Goal: Check status: Check status

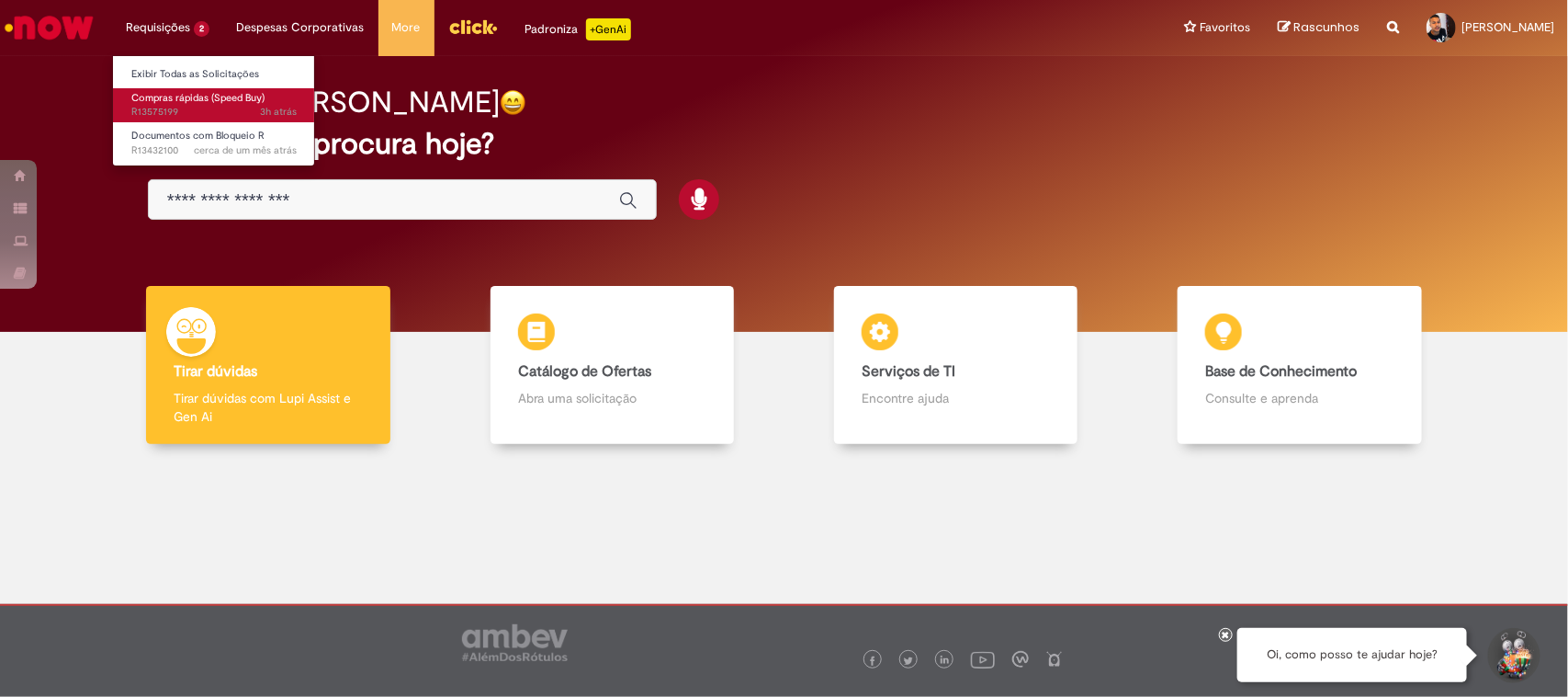
click at [200, 103] on span "Compras rápidas (Speed Buy)" at bounding box center [198, 98] width 133 height 14
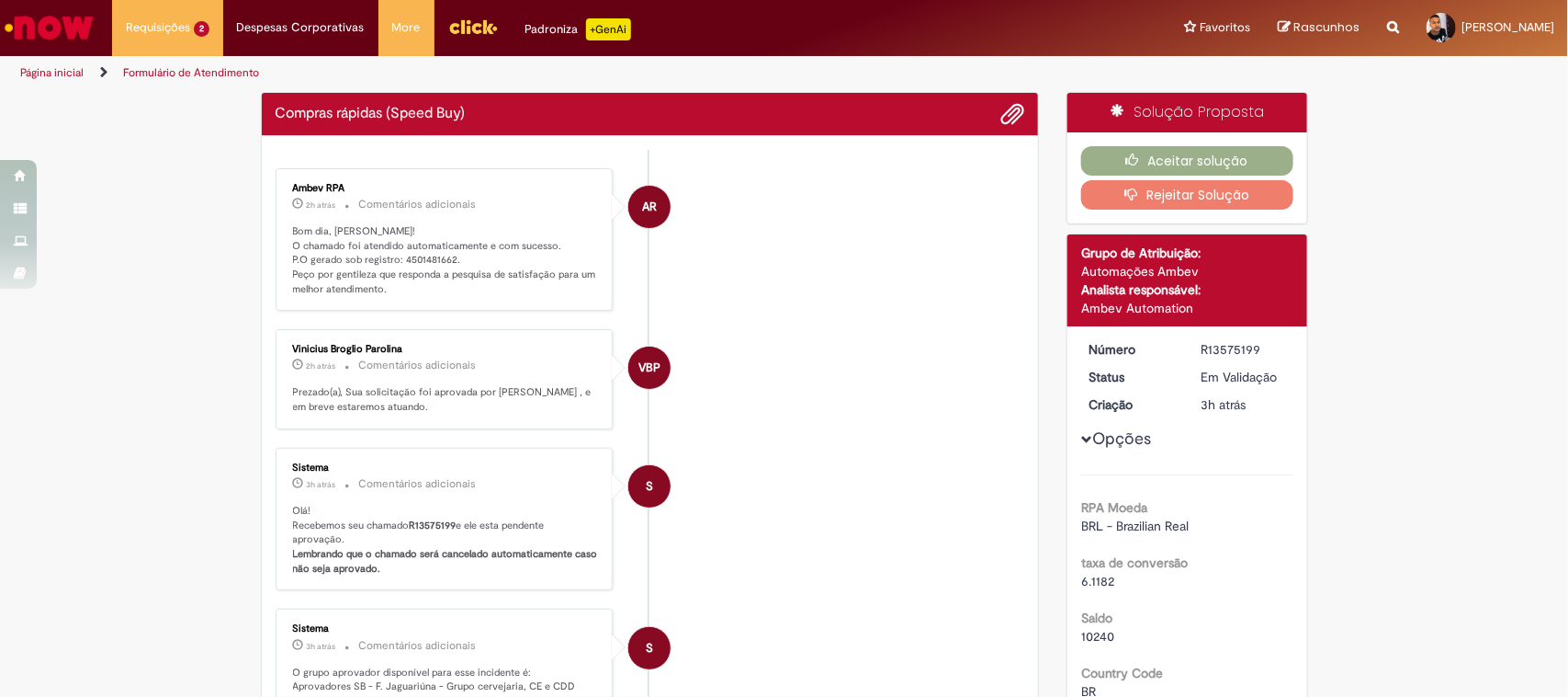
click at [407, 254] on div "Enviar AR Ambev RPA 2h atrás 2 horas atrás Comentários adicionais Bom dia, [PER…" at bounding box center [651, 591] width 777 height 909
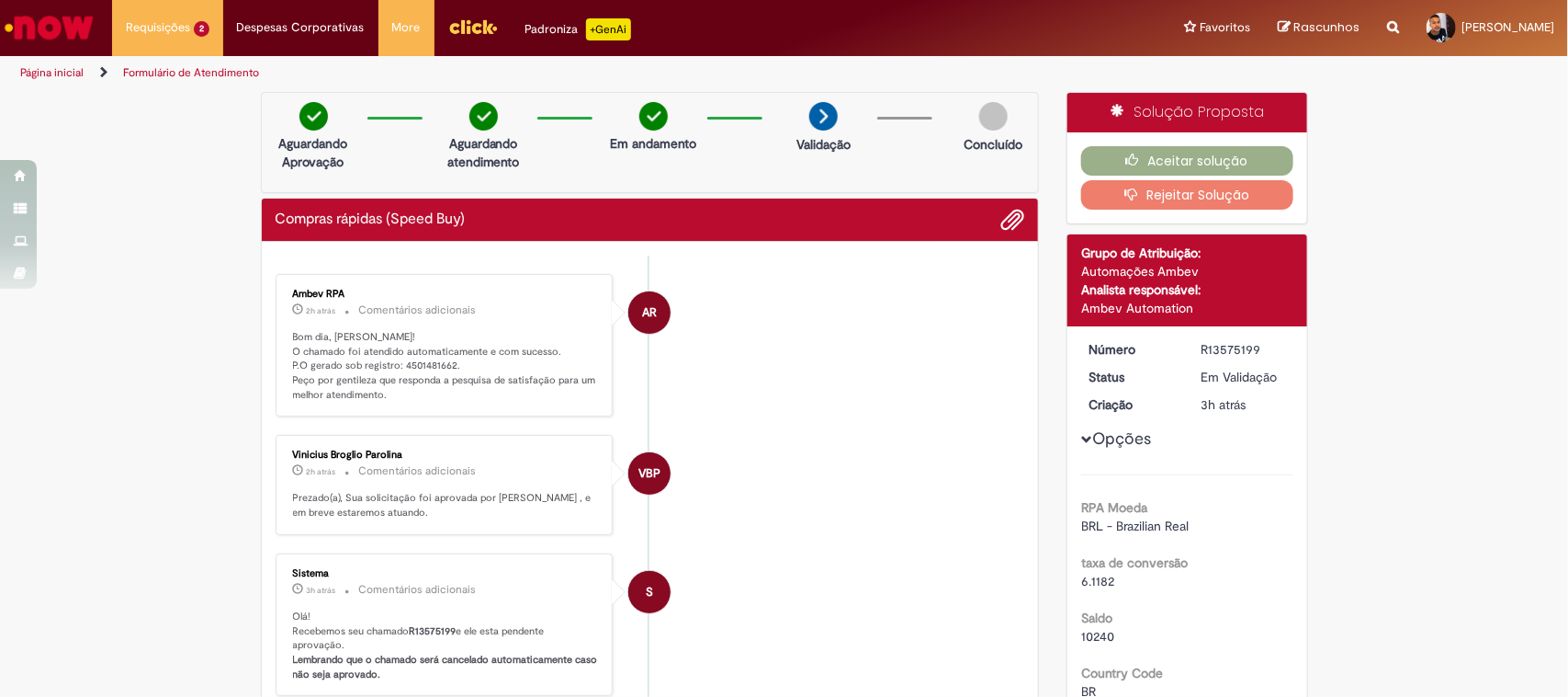
click at [407, 254] on div "Enviar AR Ambev RPA 2h atrás 2 horas atrás Comentários adicionais Bom dia, [PER…" at bounding box center [651, 696] width 777 height 909
click at [415, 366] on p "Bom dia, [PERSON_NAME]! O chamado foi atendido automaticamente e com sucesso. P…" at bounding box center [446, 366] width 306 height 72
copy p "4501481662"
click at [478, 25] on img "Menu Cabeçalho" at bounding box center [473, 26] width 50 height 27
